Goal: Task Accomplishment & Management: Manage account settings

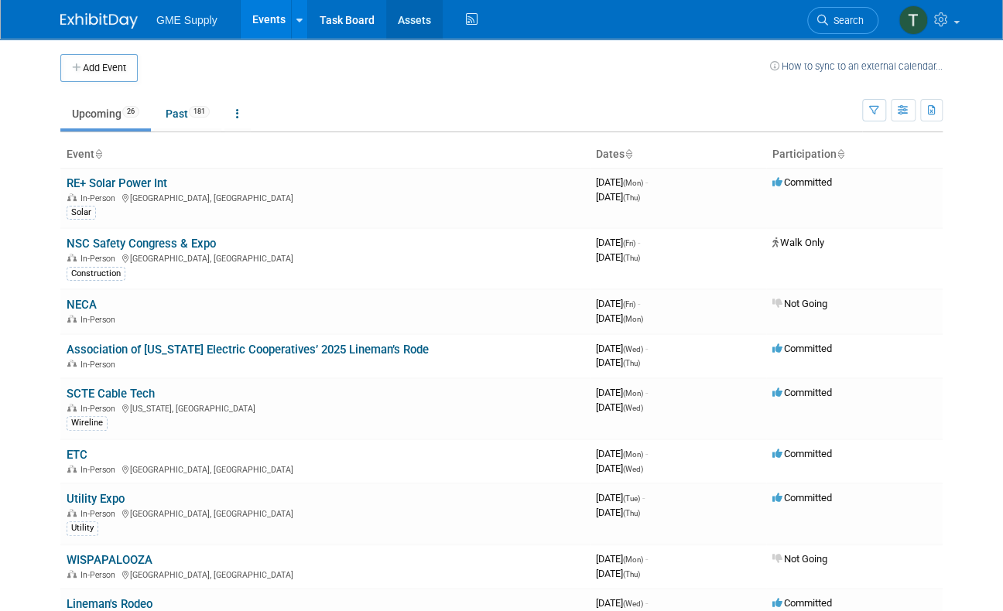
click at [405, 16] on link "Assets" at bounding box center [414, 19] width 56 height 39
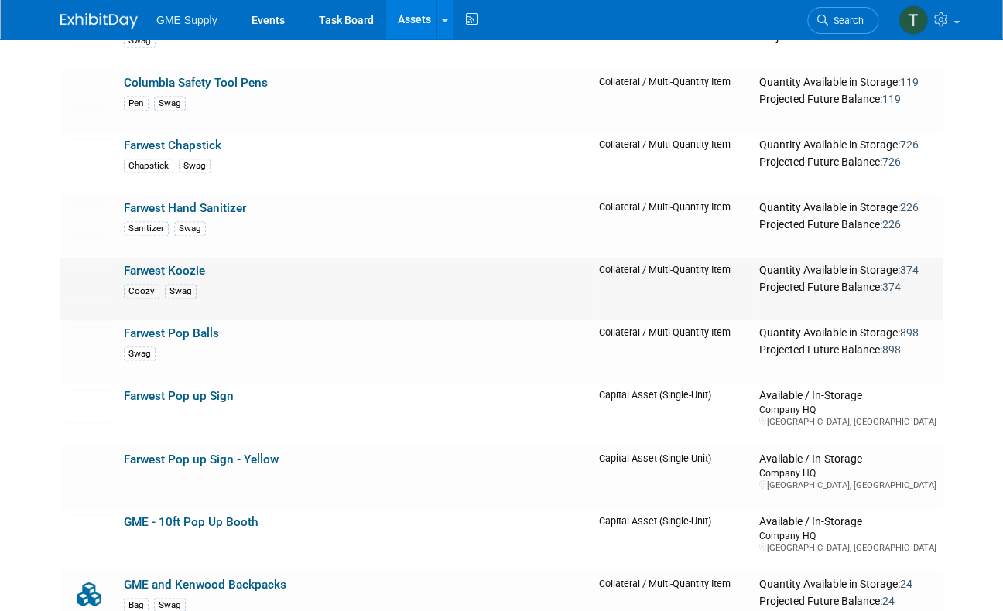
scroll to position [1090, 0]
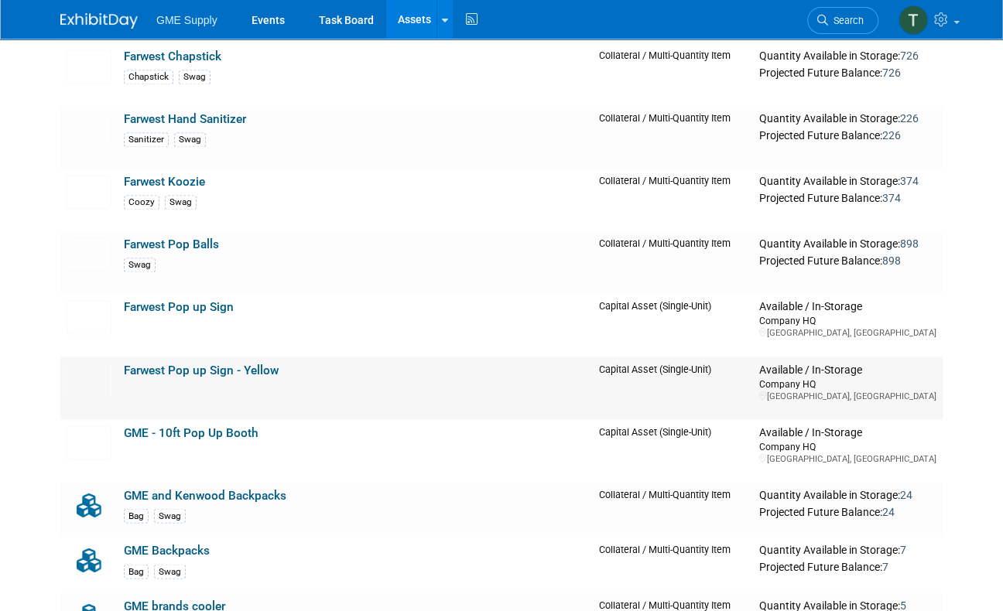
click at [169, 375] on td "Farwest Pop up Sign - Yellow" at bounding box center [355, 388] width 475 height 63
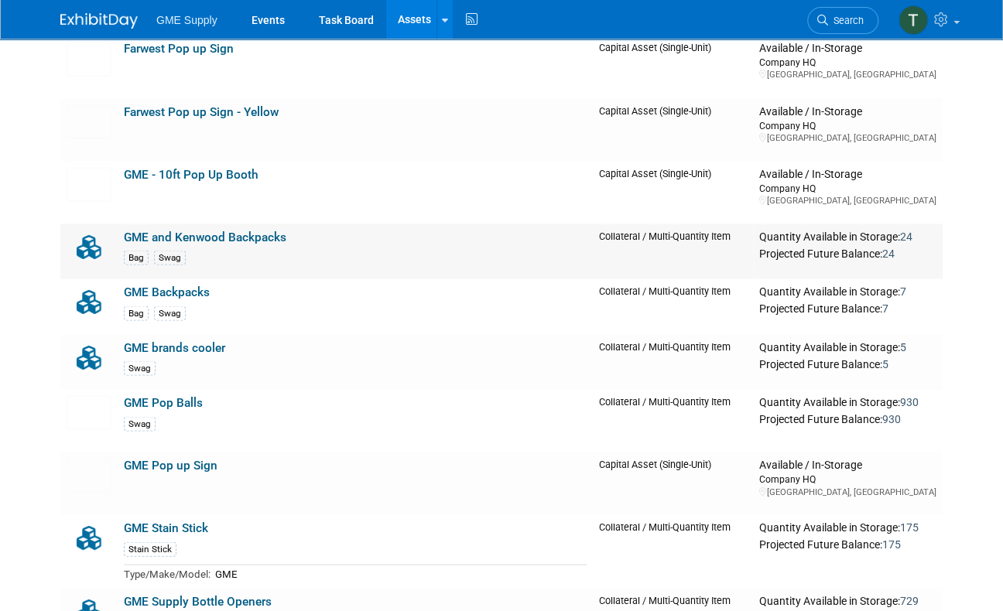
scroll to position [1165, 0]
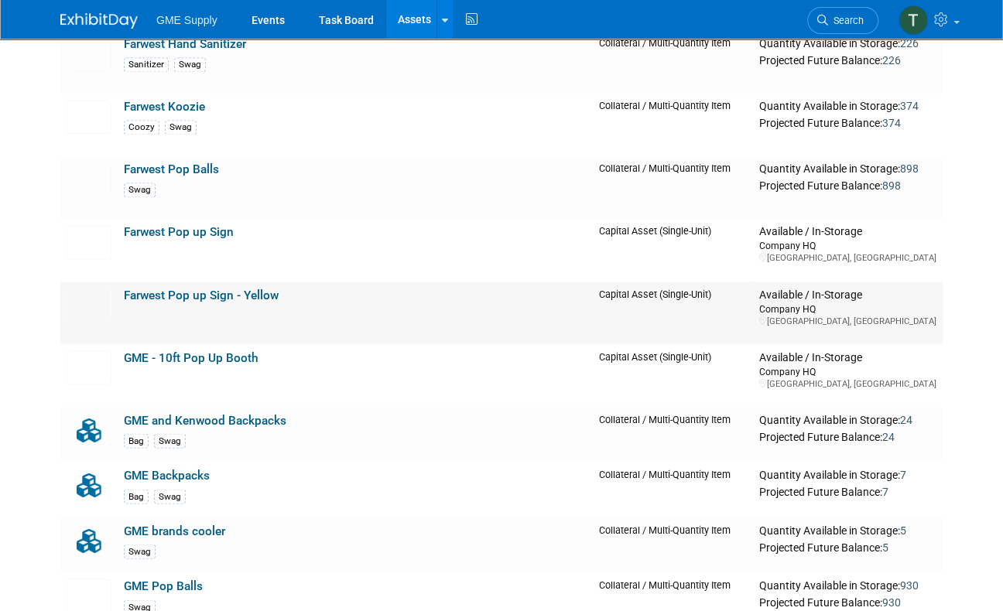
click at [211, 293] on link "Farwest Pop up Sign - Yellow" at bounding box center [201, 295] width 155 height 14
click at [163, 228] on link "Farwest Pop up Sign" at bounding box center [179, 232] width 110 height 14
click at [167, 236] on link "Farwest Pop up Sign" at bounding box center [179, 232] width 110 height 14
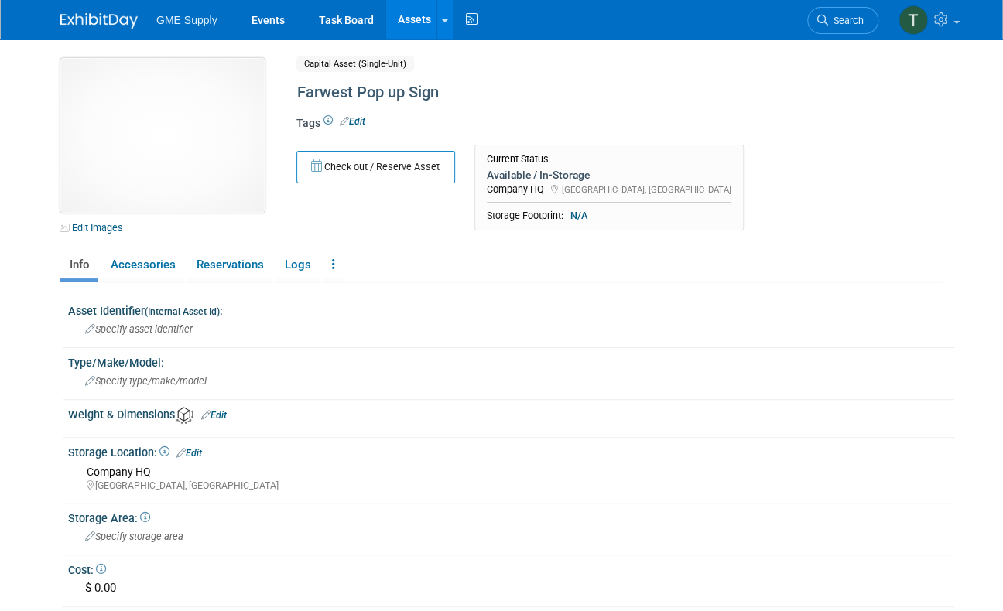
click at [156, 128] on img at bounding box center [162, 135] width 204 height 155
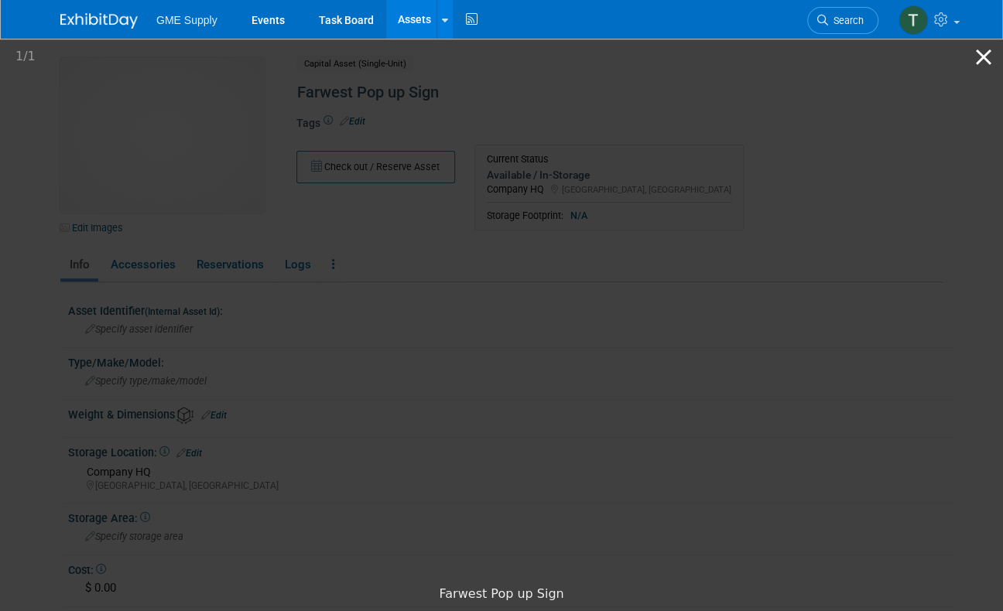
click at [983, 57] on button "Close gallery" at bounding box center [983, 57] width 39 height 36
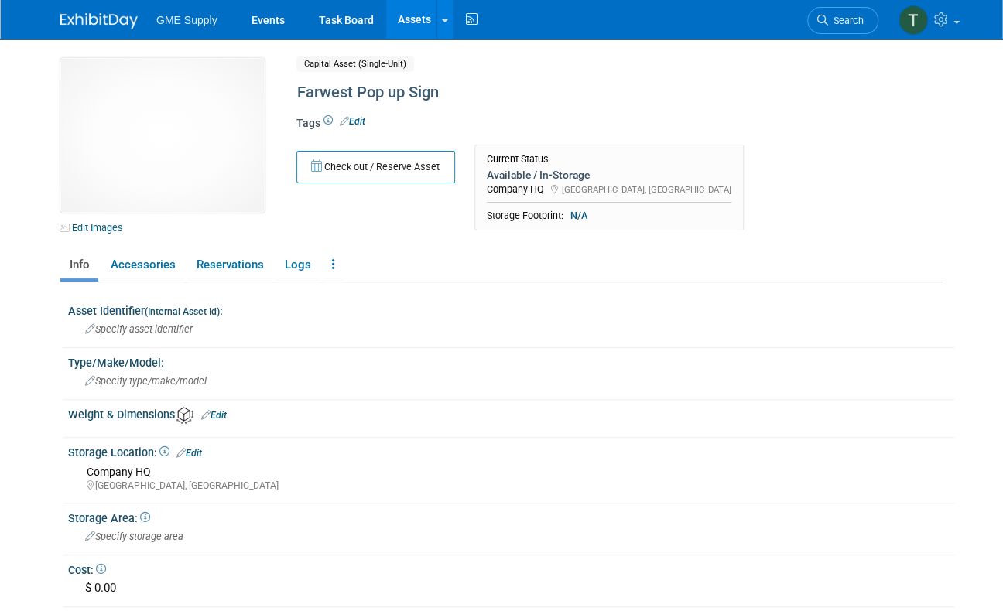
click at [358, 116] on link "Edit" at bounding box center [353, 121] width 26 height 11
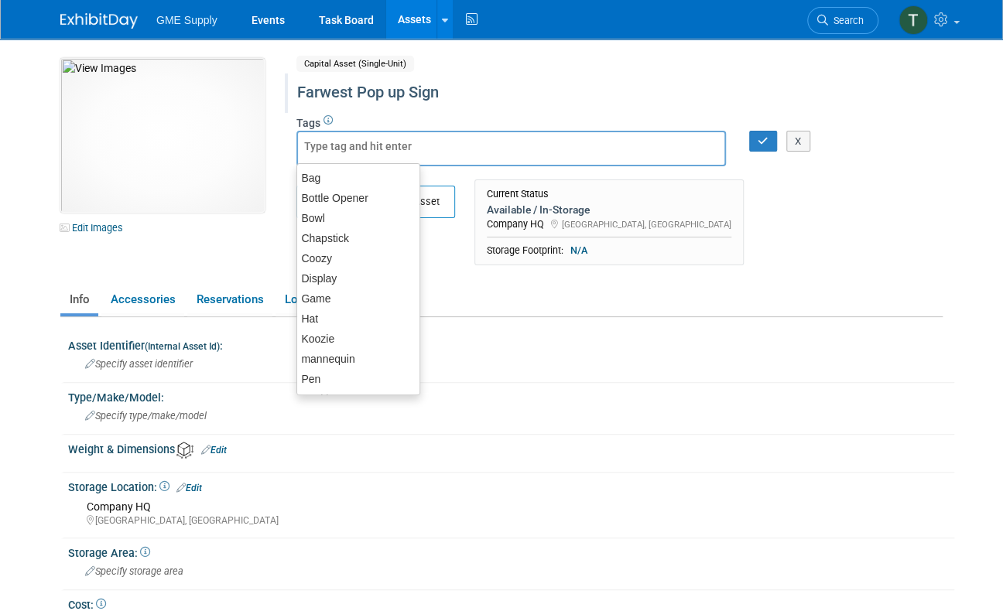
click at [356, 93] on div "Farwest Pop up Sign" at bounding box center [584, 93] width 585 height 28
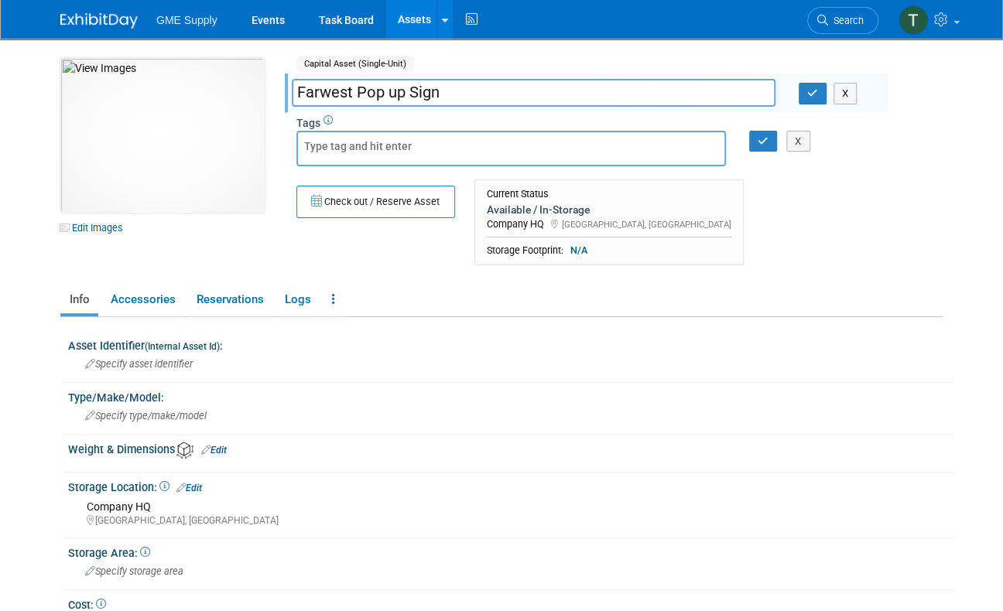
click at [354, 89] on input "Farwest Pop up Sign" at bounding box center [534, 92] width 484 height 27
type input "Farwest (old) Pop up Sign"
click at [810, 91] on icon "button" at bounding box center [812, 93] width 11 height 10
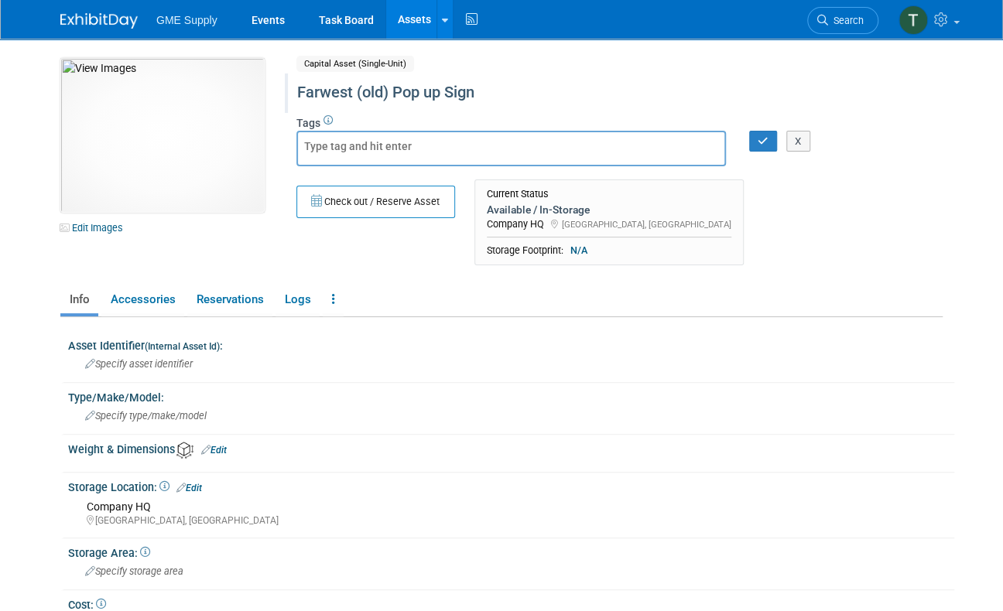
click at [418, 18] on link "Assets" at bounding box center [414, 19] width 56 height 39
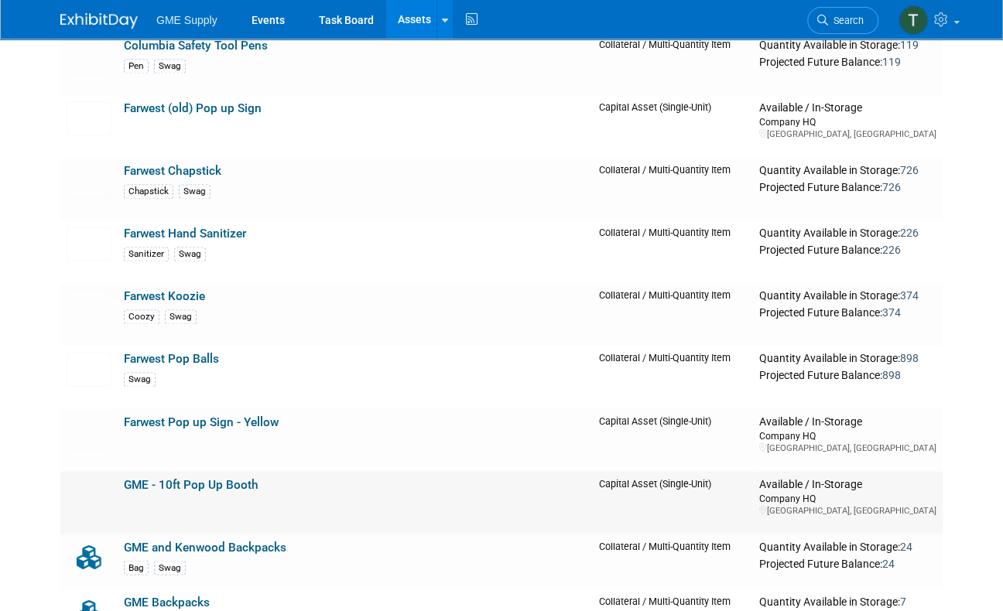
scroll to position [1229, 0]
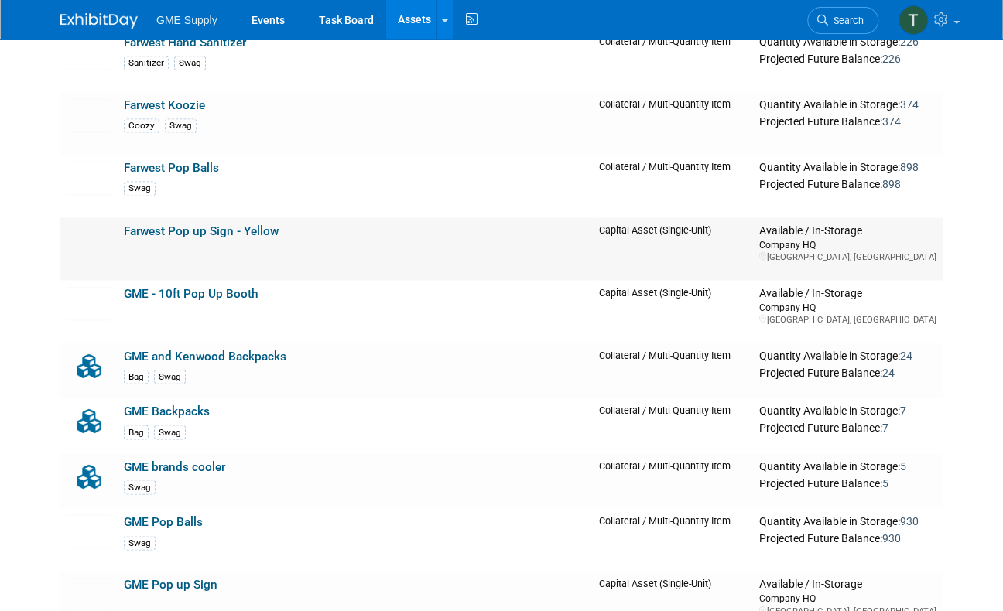
click at [169, 231] on link "Farwest Pop up Sign - Yellow" at bounding box center [201, 231] width 155 height 14
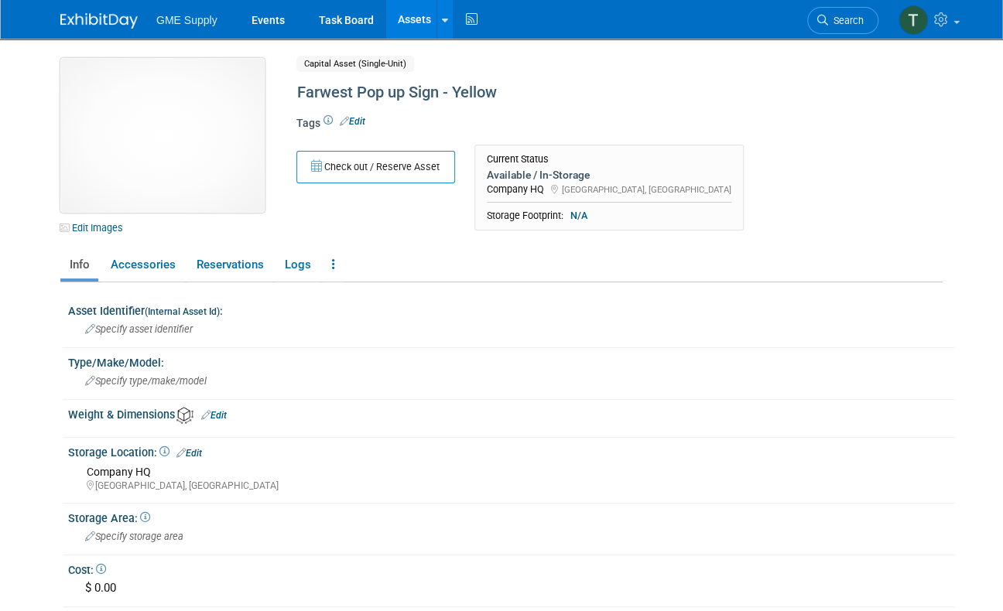
click at [169, 172] on img at bounding box center [162, 135] width 204 height 155
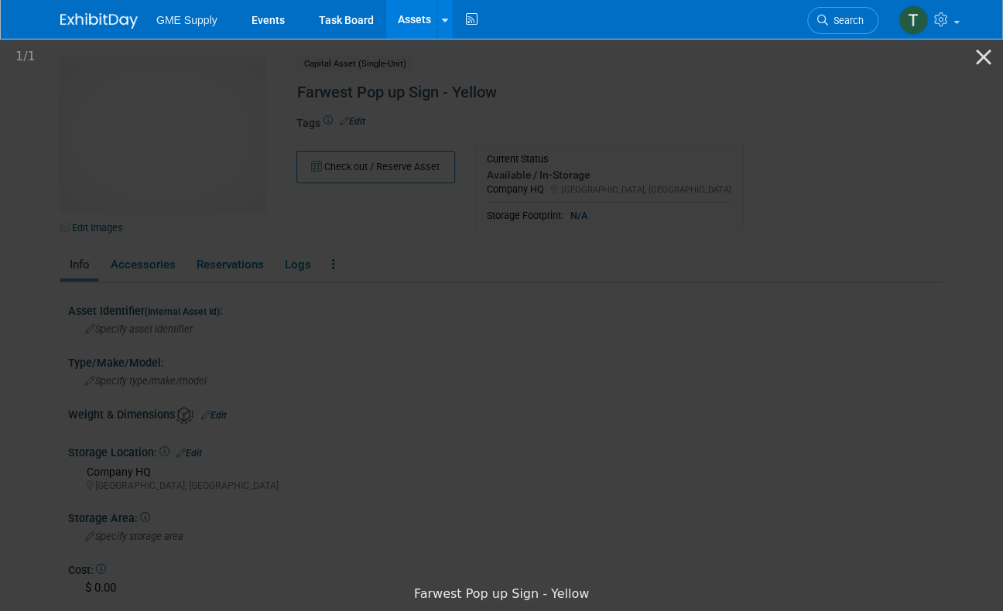
click at [874, 176] on picture at bounding box center [501, 307] width 1003 height 542
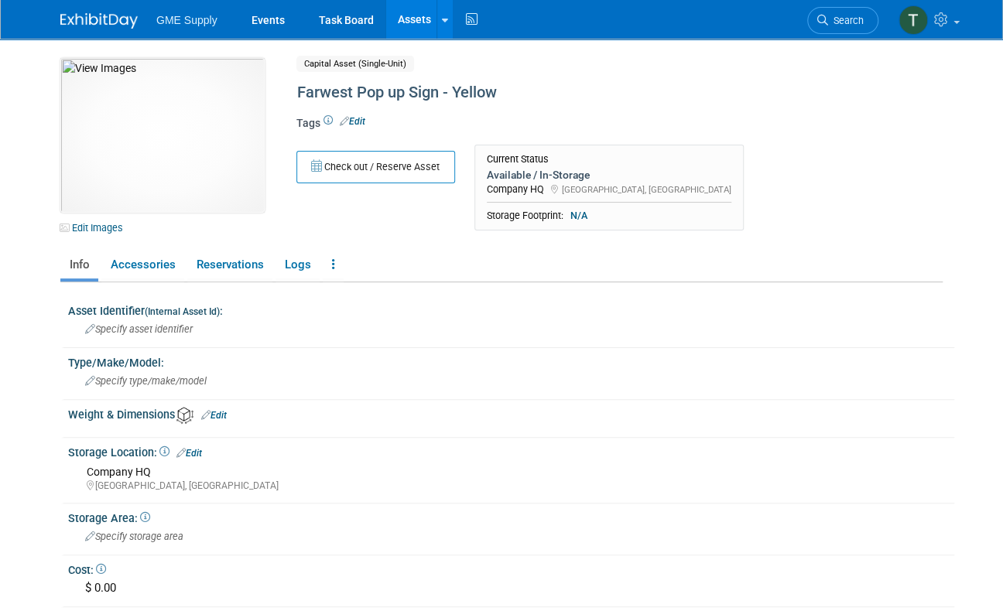
click at [693, 149] on div "Check out / Reserve Asset Current Status Available / In-Storage Company HQ [GEO…" at bounding box center [587, 192] width 604 height 94
click at [683, 120] on div "Tags Edit" at bounding box center [586, 128] width 580 height 26
